Goal: Information Seeking & Learning: Learn about a topic

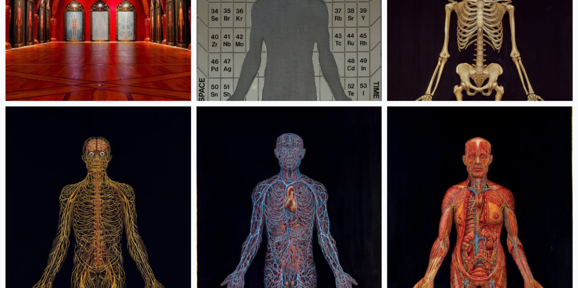
scroll to position [46, 0]
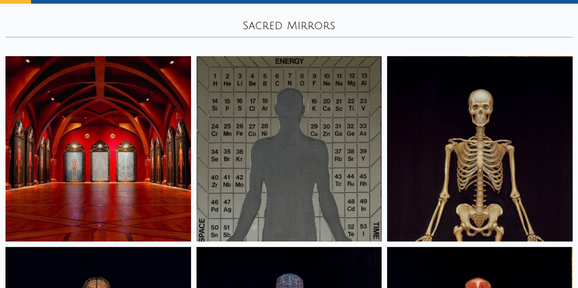
click at [107, 126] on img at bounding box center [97, 148] width 185 height 185
click at [387, 89] on img at bounding box center [479, 148] width 185 height 185
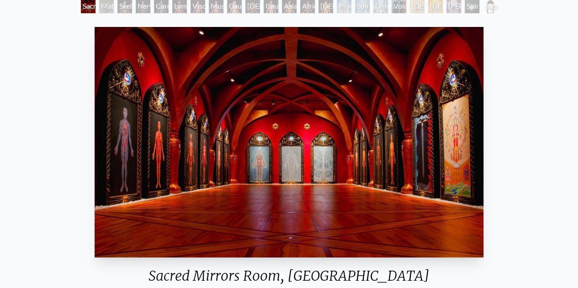
scroll to position [46, 0]
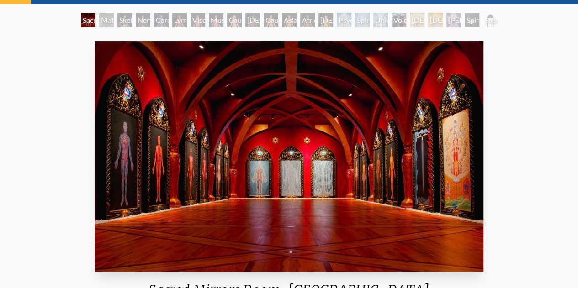
click at [99, 21] on div "Material World" at bounding box center [106, 20] width 15 height 15
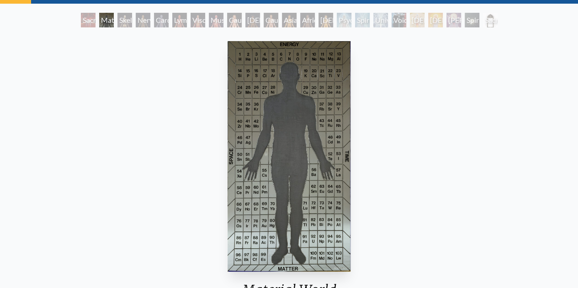
click at [82, 20] on div "Sacred Mirrors Room, [GEOGRAPHIC_DATA]" at bounding box center [88, 20] width 15 height 15
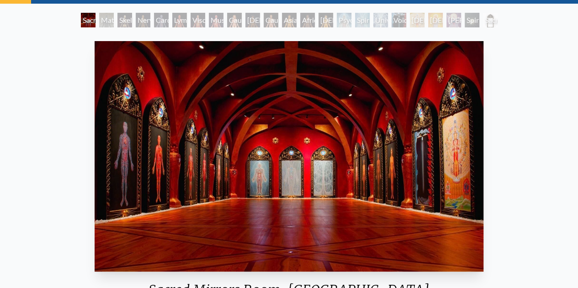
click at [99, 21] on div "Material World" at bounding box center [106, 20] width 15 height 15
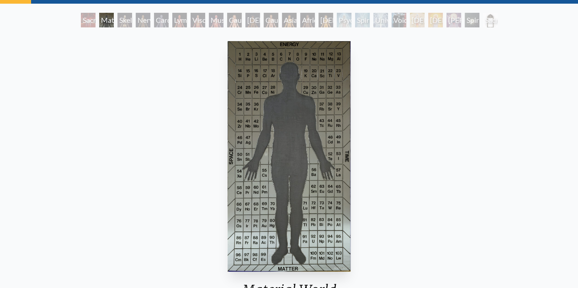
click at [143, 21] on div "Nervous System" at bounding box center [143, 20] width 15 height 15
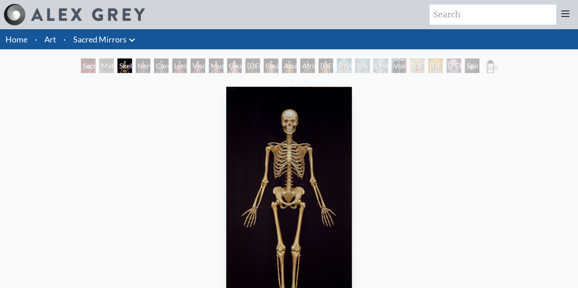
click at [88, 63] on div "Sacred Mirrors Room, [GEOGRAPHIC_DATA]" at bounding box center [88, 65] width 15 height 15
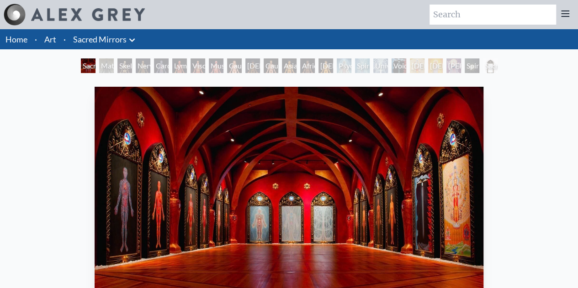
click at [108, 64] on div "Material World" at bounding box center [106, 65] width 15 height 15
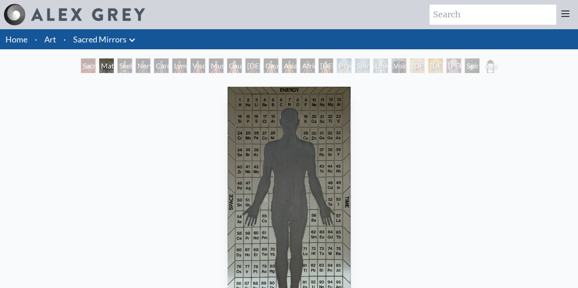
click at [136, 63] on div "Nervous System" at bounding box center [143, 65] width 15 height 15
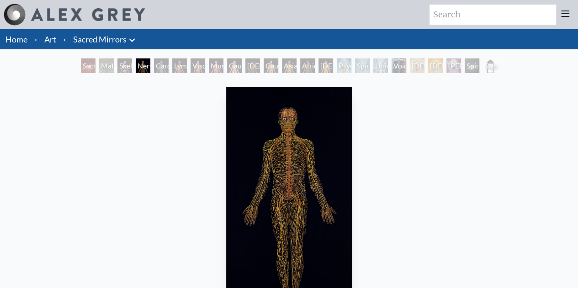
click at [117, 68] on div "Skeletal System" at bounding box center [124, 65] width 15 height 15
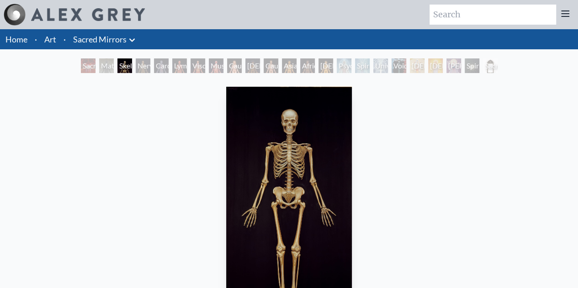
scroll to position [46, 0]
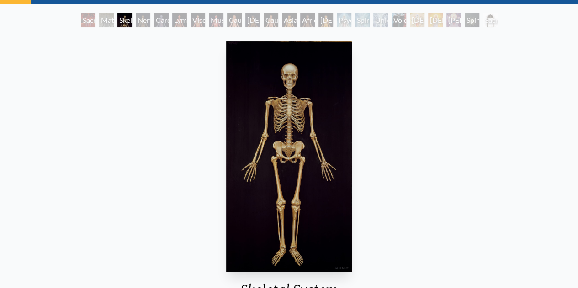
click at [139, 26] on div "Nervous System" at bounding box center [143, 20] width 15 height 15
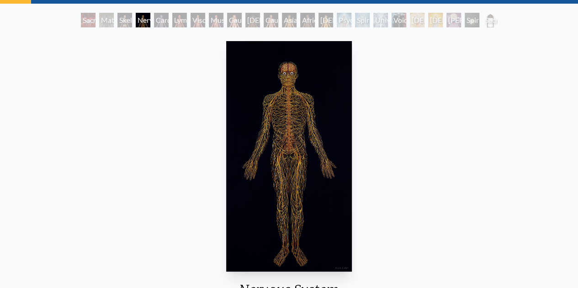
click at [158, 23] on div "Cardiovascular System" at bounding box center [161, 20] width 15 height 15
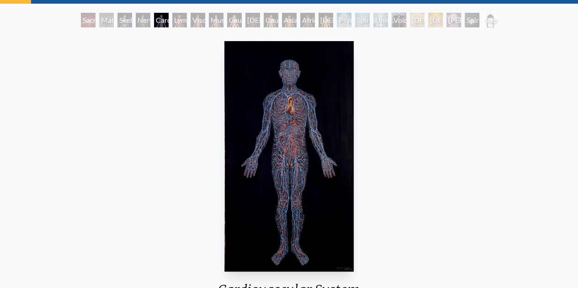
click at [99, 17] on div "Material World" at bounding box center [106, 20] width 15 height 15
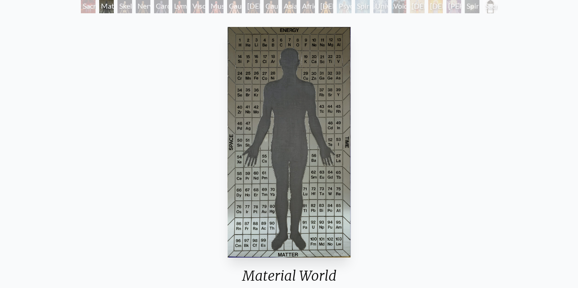
scroll to position [46, 0]
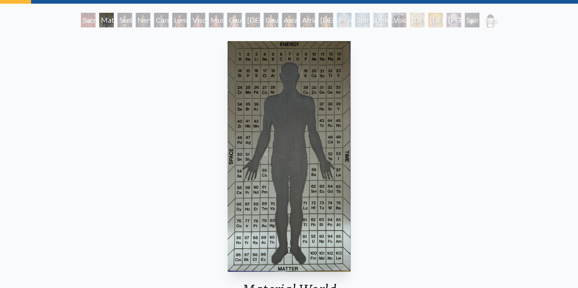
click at [128, 15] on div "Skeletal System" at bounding box center [124, 20] width 15 height 15
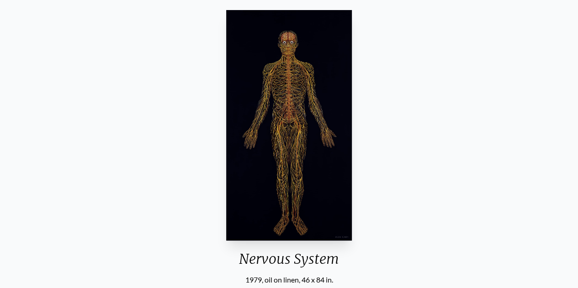
scroll to position [75, 0]
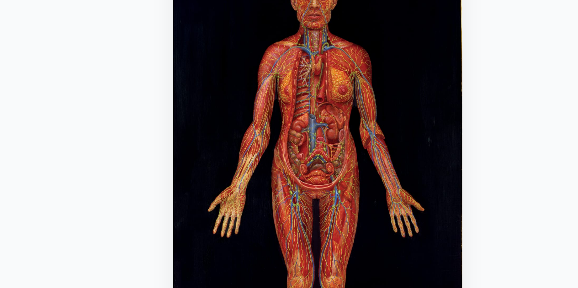
scroll to position [75, 0]
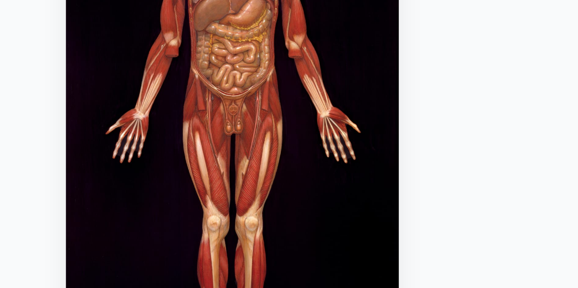
scroll to position [75, 0]
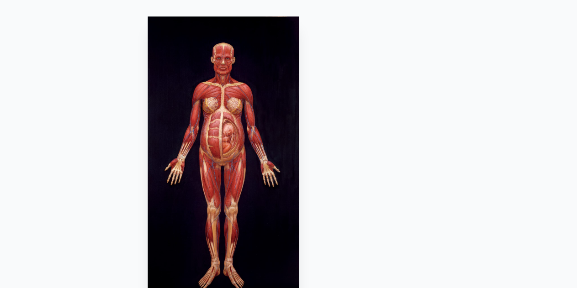
scroll to position [73, 0]
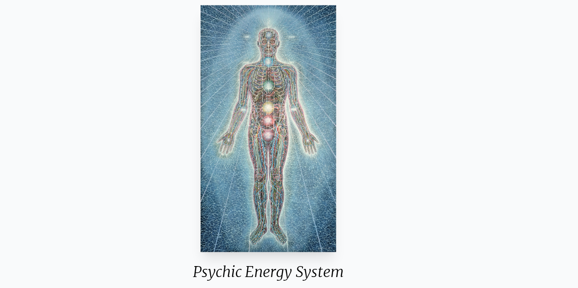
scroll to position [62, 0]
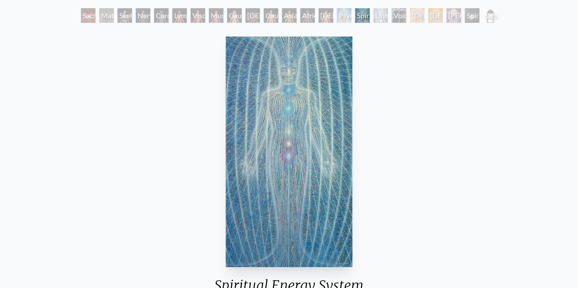
scroll to position [50, 0]
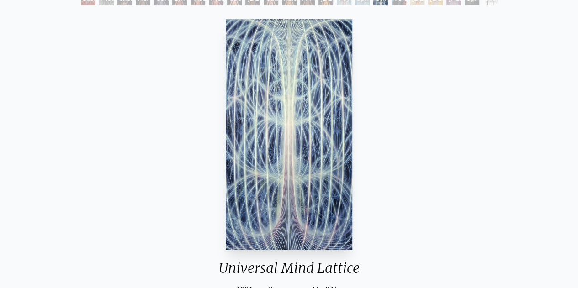
scroll to position [63, 0]
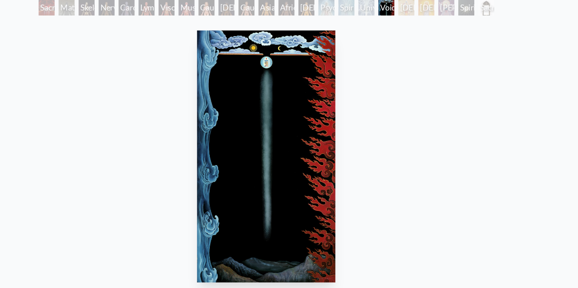
scroll to position [58, 0]
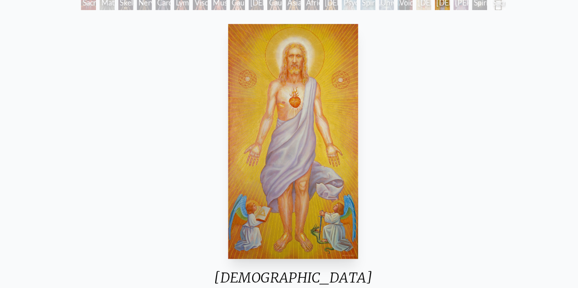
scroll to position [59, 0]
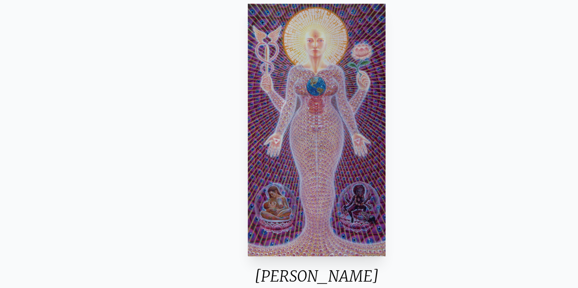
scroll to position [58, 0]
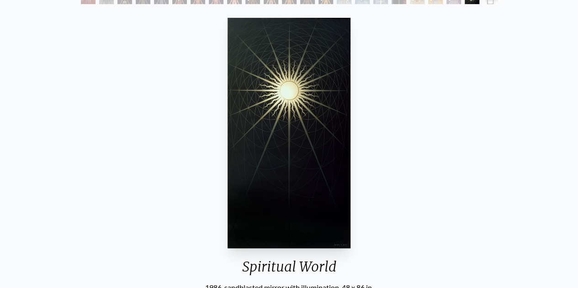
scroll to position [67, 0]
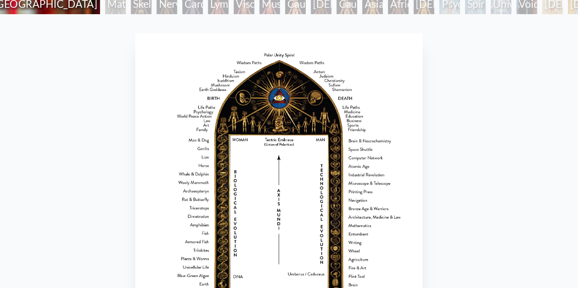
scroll to position [58, 0]
